Goal: Task Accomplishment & Management: Complete application form

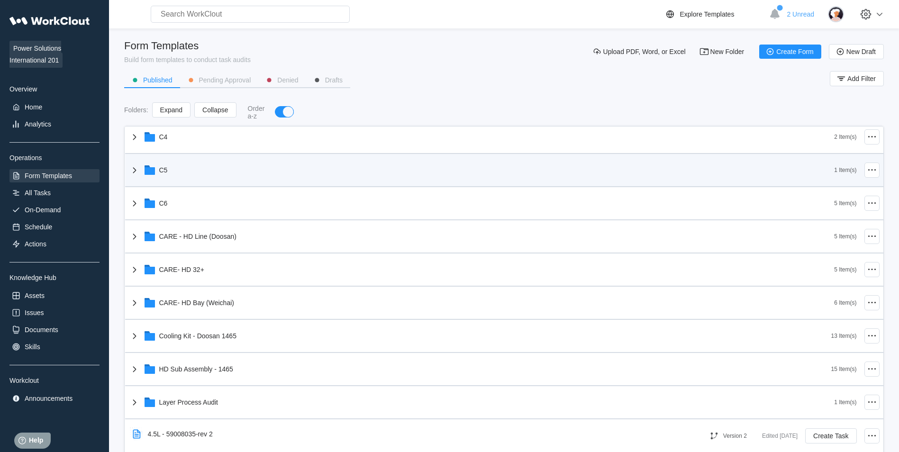
scroll to position [206, 0]
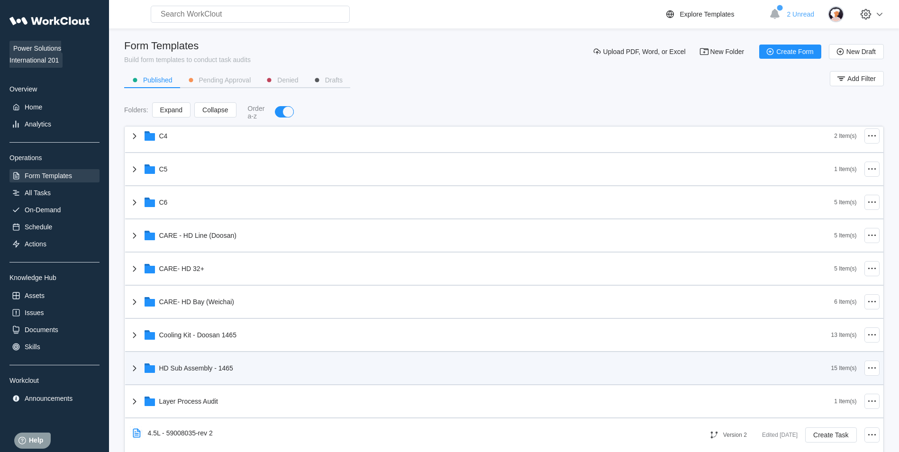
click at [244, 374] on div "HD Sub Assembly - 1465" at bounding box center [480, 368] width 702 height 25
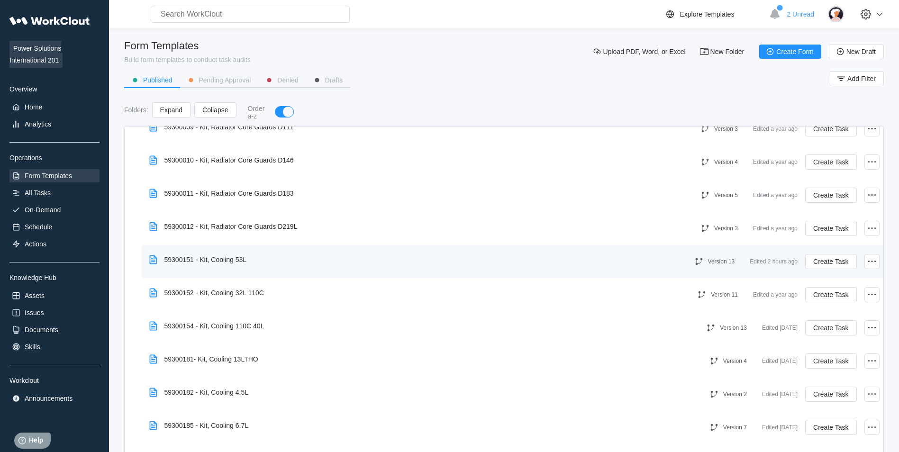
scroll to position [483, 0]
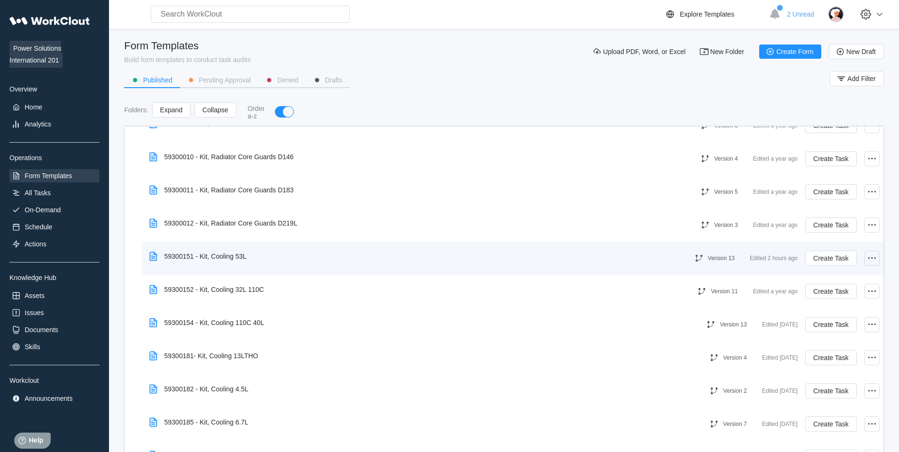
click at [868, 256] on icon at bounding box center [871, 258] width 11 height 11
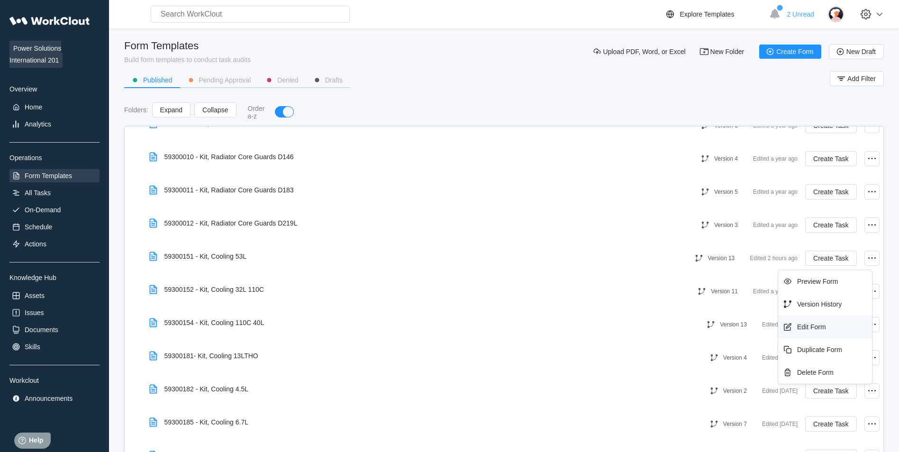
click at [811, 328] on div "Edit Form" at bounding box center [811, 327] width 29 height 8
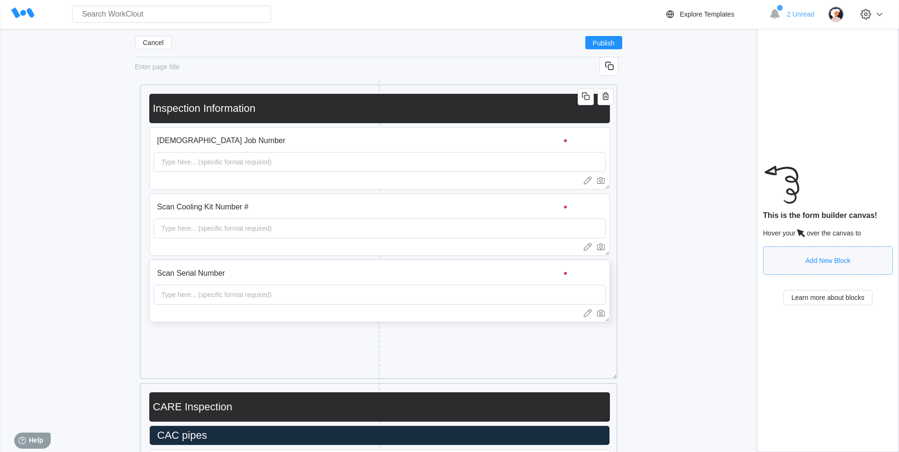
scroll to position [115, 0]
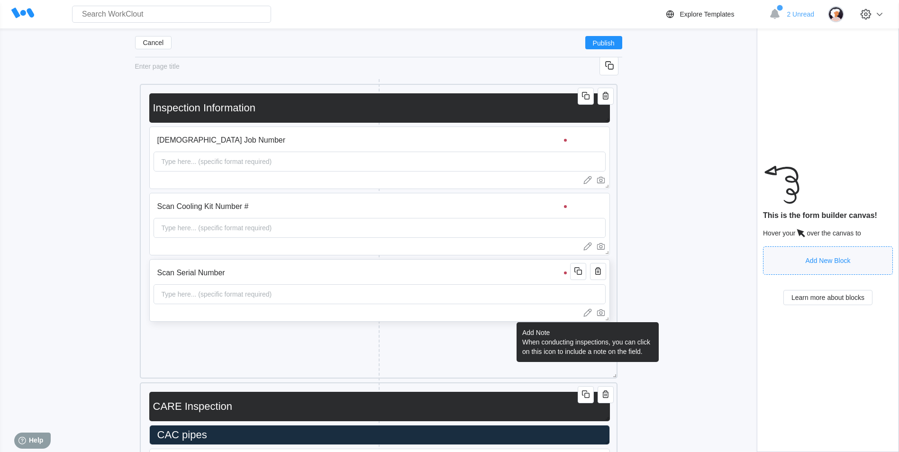
click at [590, 316] on icon at bounding box center [587, 312] width 9 height 9
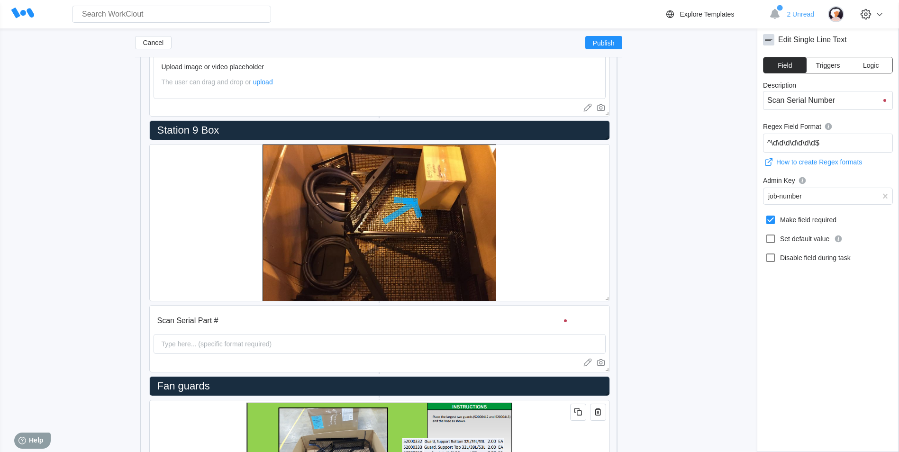
scroll to position [1213, 0]
click at [487, 320] on input "Scan Serial Part #" at bounding box center [364, 321] width 420 height 19
click at [867, 140] on input "^\d\d\d\d\d\d\d\d\d\d\d\d$" at bounding box center [828, 143] width 130 height 19
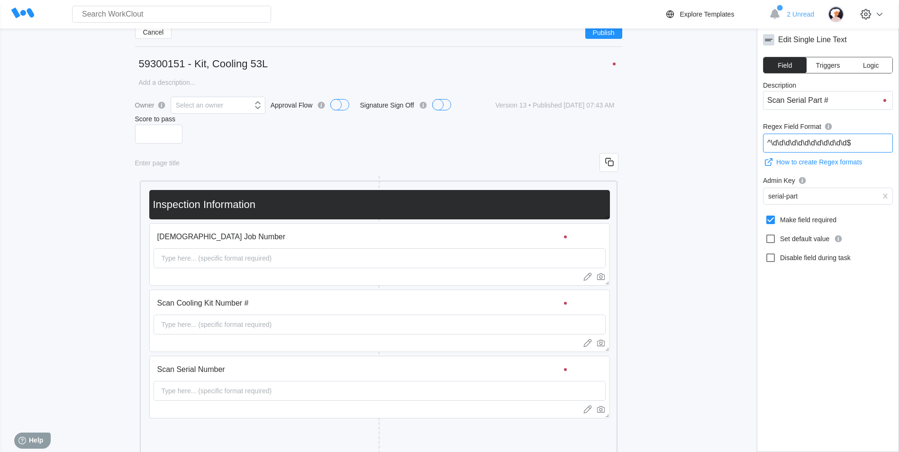
scroll to position [0, 0]
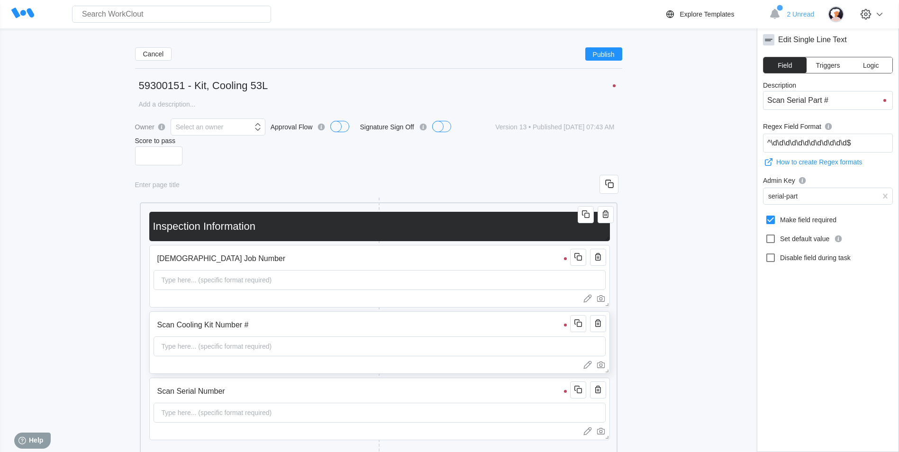
click at [299, 343] on div "Type here... (specific format required)" at bounding box center [380, 347] width 452 height 20
click at [294, 395] on input "Scan Serial Number" at bounding box center [364, 391] width 420 height 19
click at [837, 138] on input "^\d\d\d\d\d\d\d$" at bounding box center [828, 143] width 130 height 19
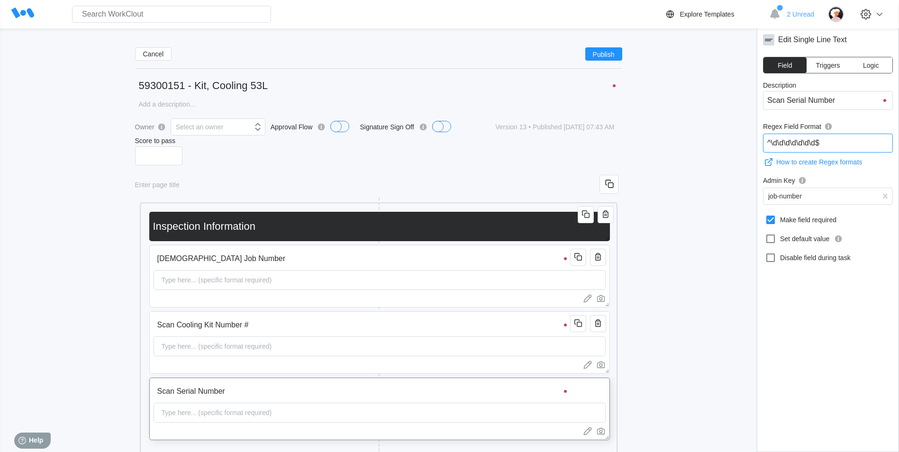
paste input "\d\d\d\d\d"
type input "^\d\d\d\d\d\d\d\d\d\d\d\d$"
click at [852, 193] on div "job-number" at bounding box center [821, 196] width 115 height 13
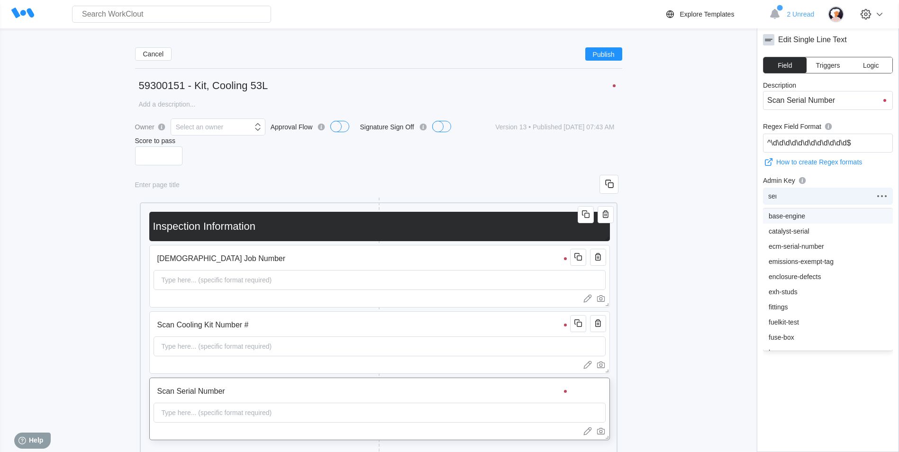
type input "seri"
click at [820, 266] on div "serial-number" at bounding box center [828, 261] width 130 height 15
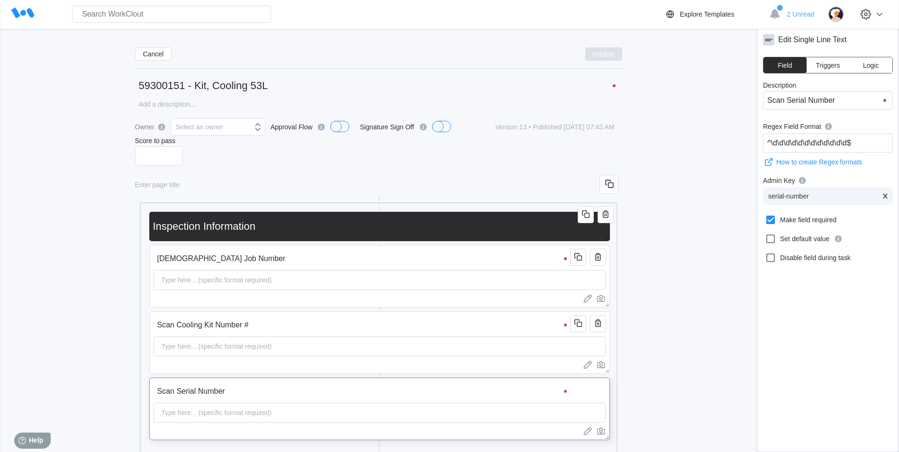
click at [608, 54] on span "Publish" at bounding box center [604, 54] width 22 height 6
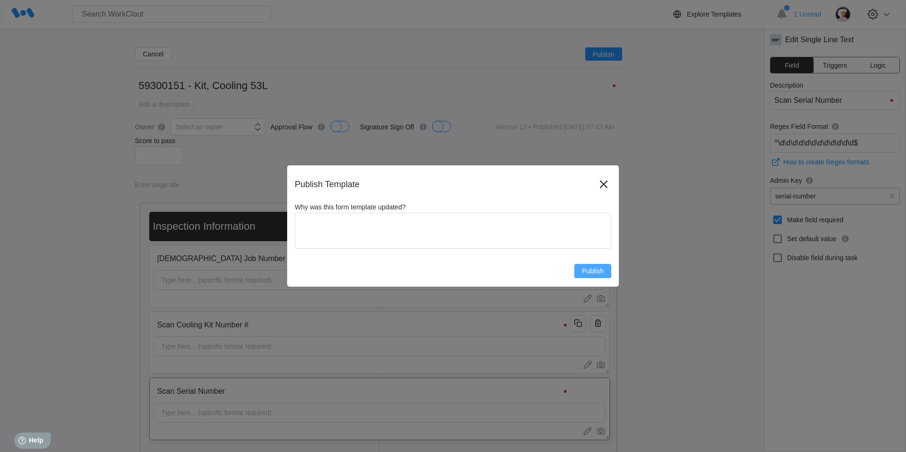
click at [596, 268] on span "Publish" at bounding box center [593, 271] width 22 height 7
